Goal: Task Accomplishment & Management: Manage account settings

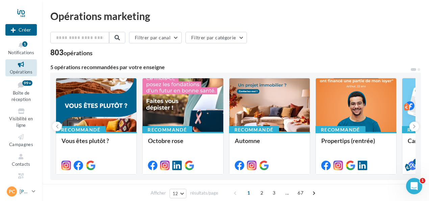
click at [32, 192] on icon at bounding box center [34, 191] width 4 height 6
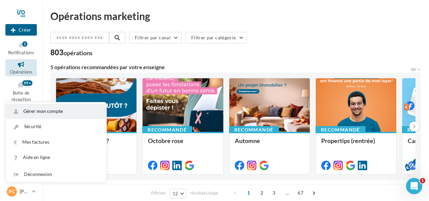
click at [54, 113] on link "Gérer mon compte" at bounding box center [56, 110] width 101 height 15
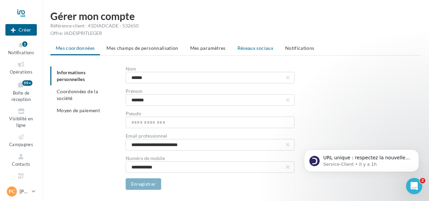
click at [248, 46] on span "Réseaux sociaux" at bounding box center [256, 48] width 36 height 6
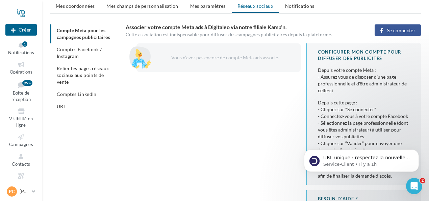
scroll to position [44, 0]
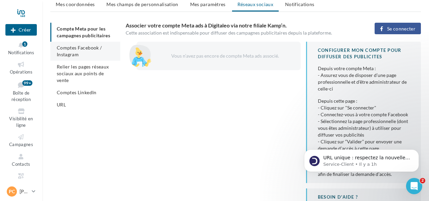
click at [71, 51] on li "Comptes Facebook / Instagram" at bounding box center [85, 51] width 70 height 19
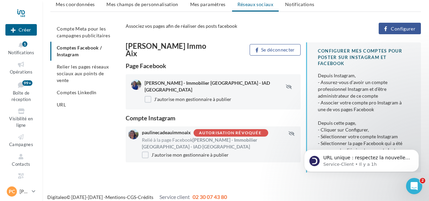
click at [273, 164] on div "[PERSON_NAME] Immo Aix Se déconnecter Page Facebook [PERSON_NAME] - Immobilier …" at bounding box center [276, 109] width 301 height 135
click at [232, 131] on div "Autorisation révoquée" at bounding box center [230, 133] width 63 height 4
click at [76, 94] on span "Comptes LinkedIn" at bounding box center [77, 92] width 40 height 6
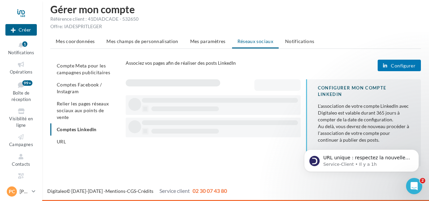
scroll to position [6, 0]
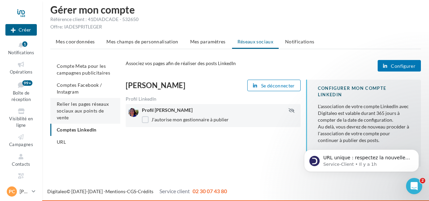
click at [77, 114] on li "Relier les pages réseaux sociaux aux points de vente" at bounding box center [85, 111] width 70 height 26
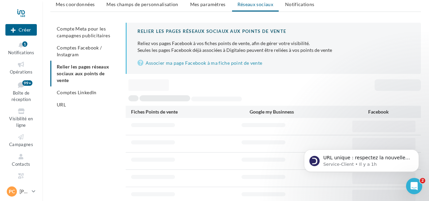
scroll to position [7, 0]
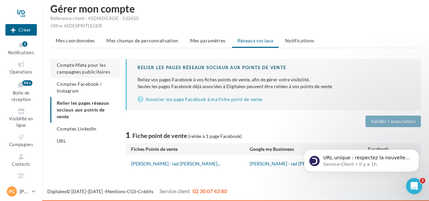
click at [87, 65] on span "Compte Meta pour les campagnes publicitaires" at bounding box center [83, 68] width 53 height 13
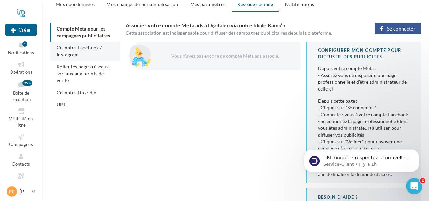
click at [91, 50] on span "Comptes Facebook / Instagram" at bounding box center [79, 51] width 45 height 13
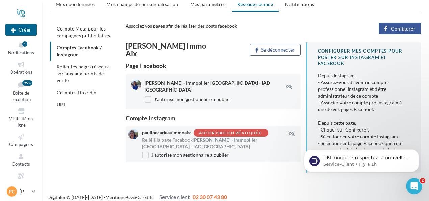
click at [168, 129] on span "paulinecadeauimmoaix" at bounding box center [166, 132] width 49 height 6
click at [395, 29] on span "Configurer" at bounding box center [403, 28] width 25 height 5
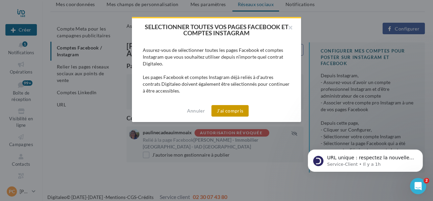
click at [233, 110] on button "J'ai compris" at bounding box center [229, 110] width 37 height 11
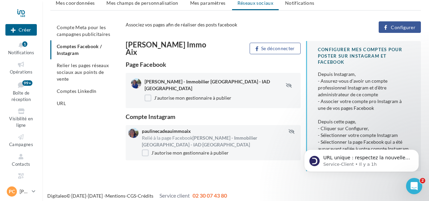
scroll to position [49, 0]
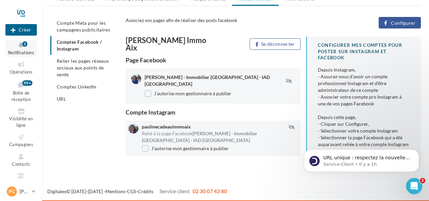
click at [25, 51] on span "Notifications" at bounding box center [21, 52] width 26 height 5
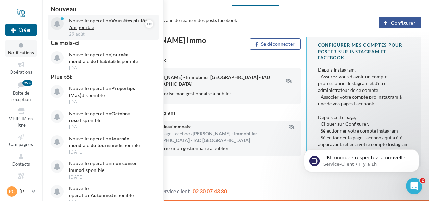
click at [102, 25] on p "Nouvelle opération Vous êtes plutôt ? disponible" at bounding box center [108, 24] width 78 height 14
